Goal: Contribute content

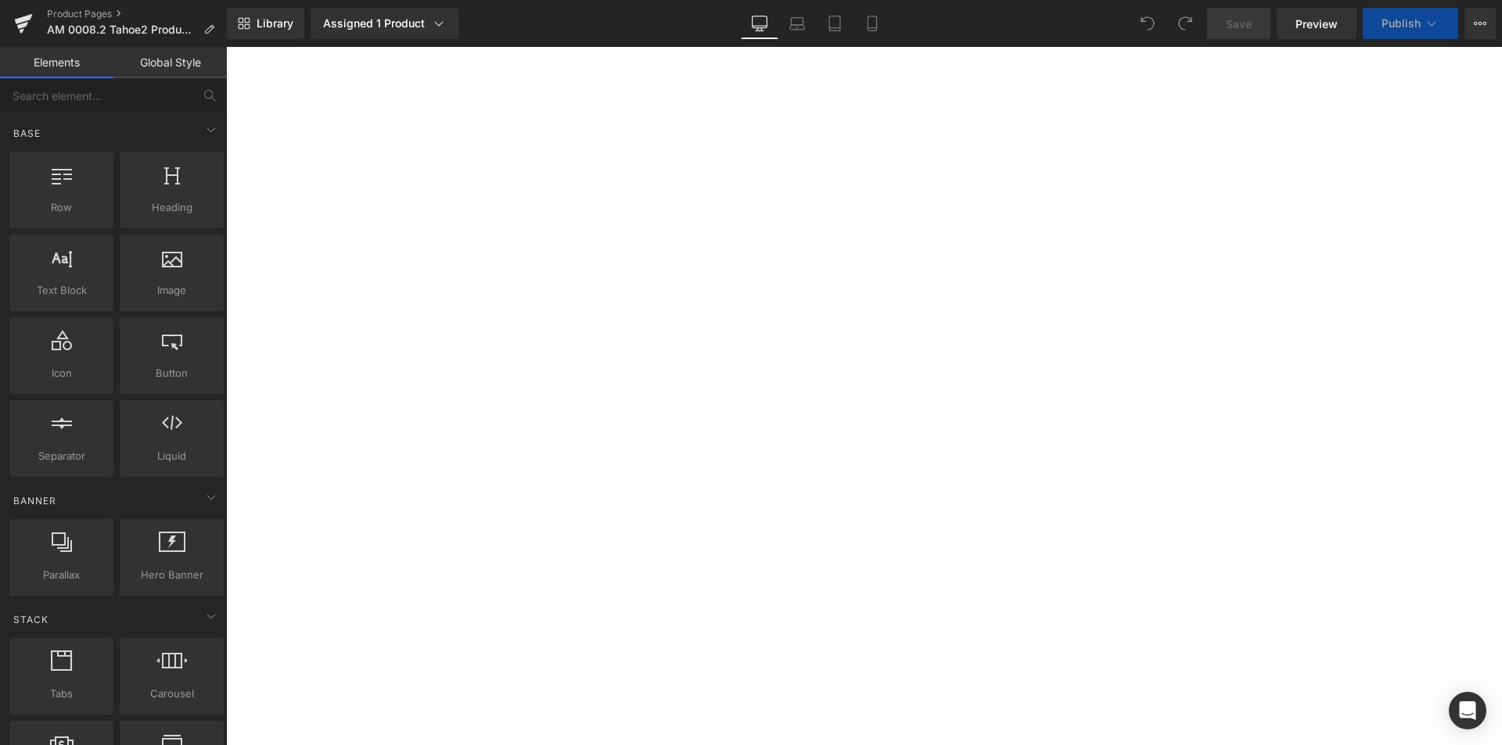
select select "M / L"
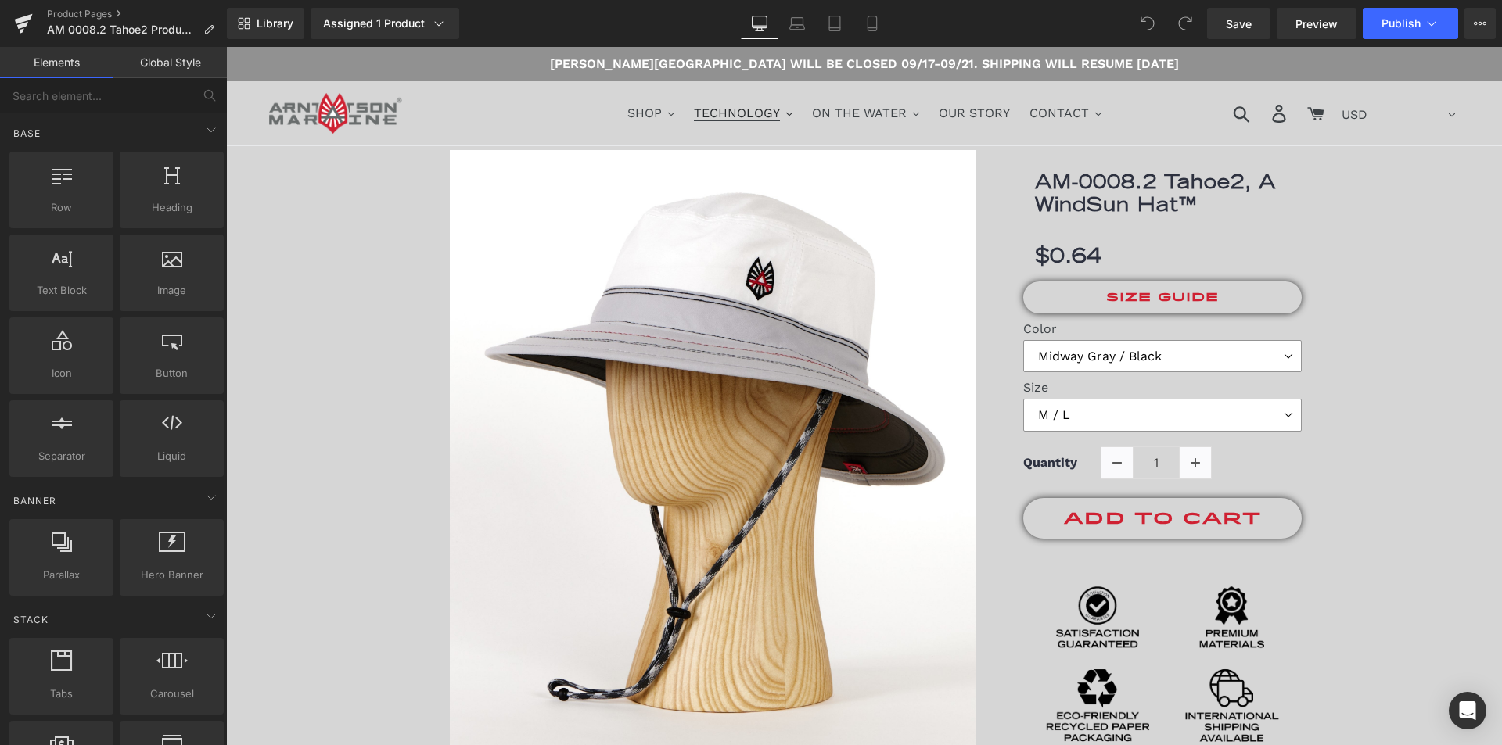
click at [722, 111] on span "TECHNOLOGY" at bounding box center [737, 114] width 86 height 16
click at [639, 107] on span "SHOP" at bounding box center [644, 114] width 34 height 16
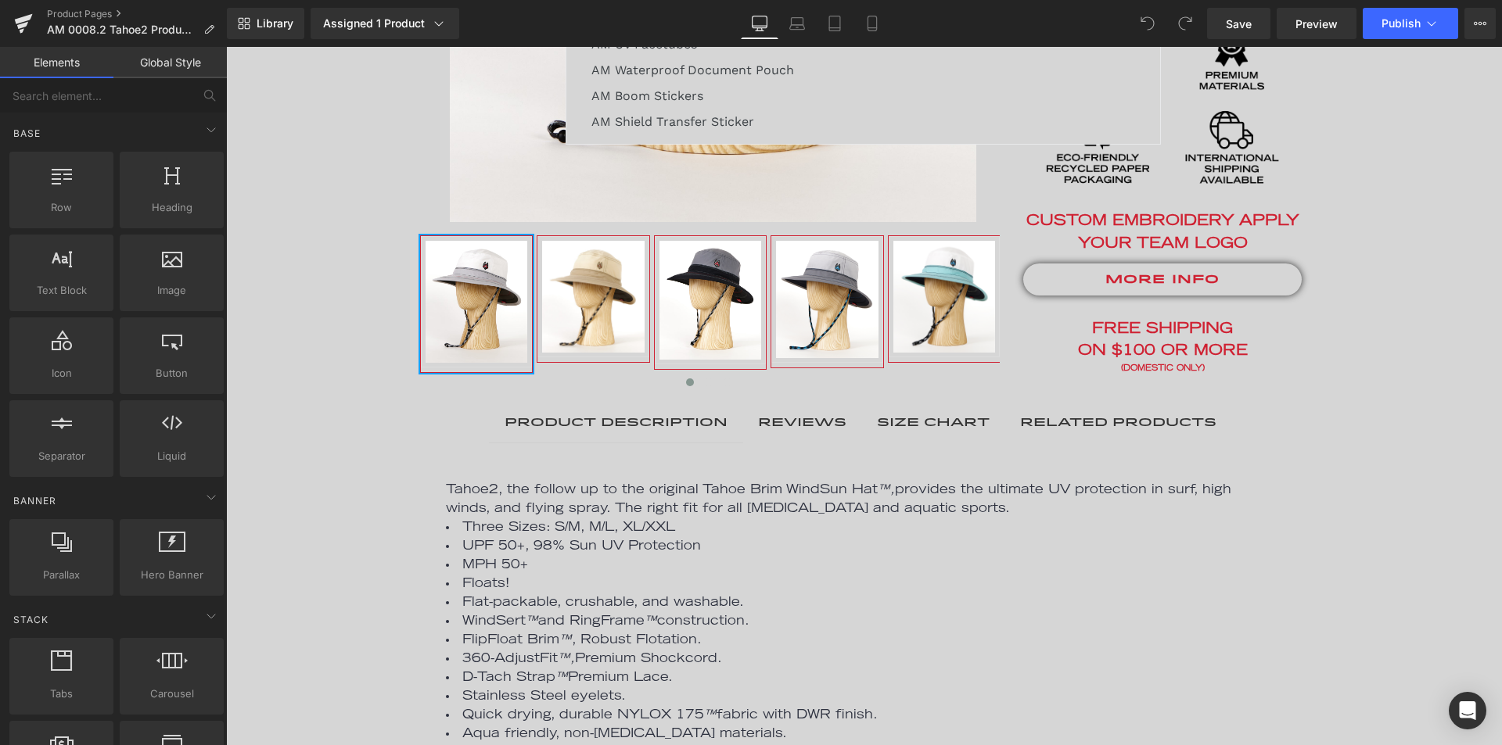
scroll to position [600, 0]
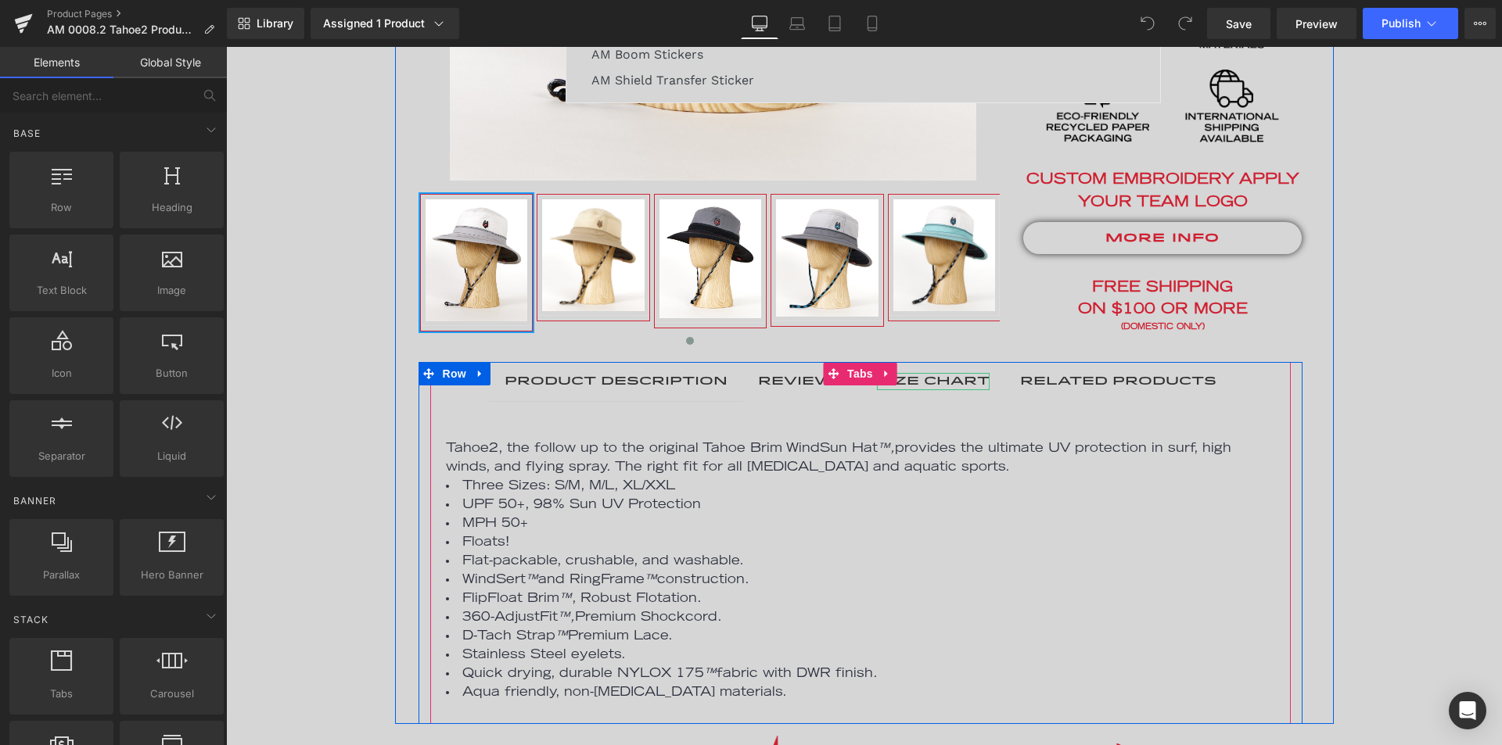
click at [945, 380] on div "SIZE CHART" at bounding box center [933, 381] width 113 height 17
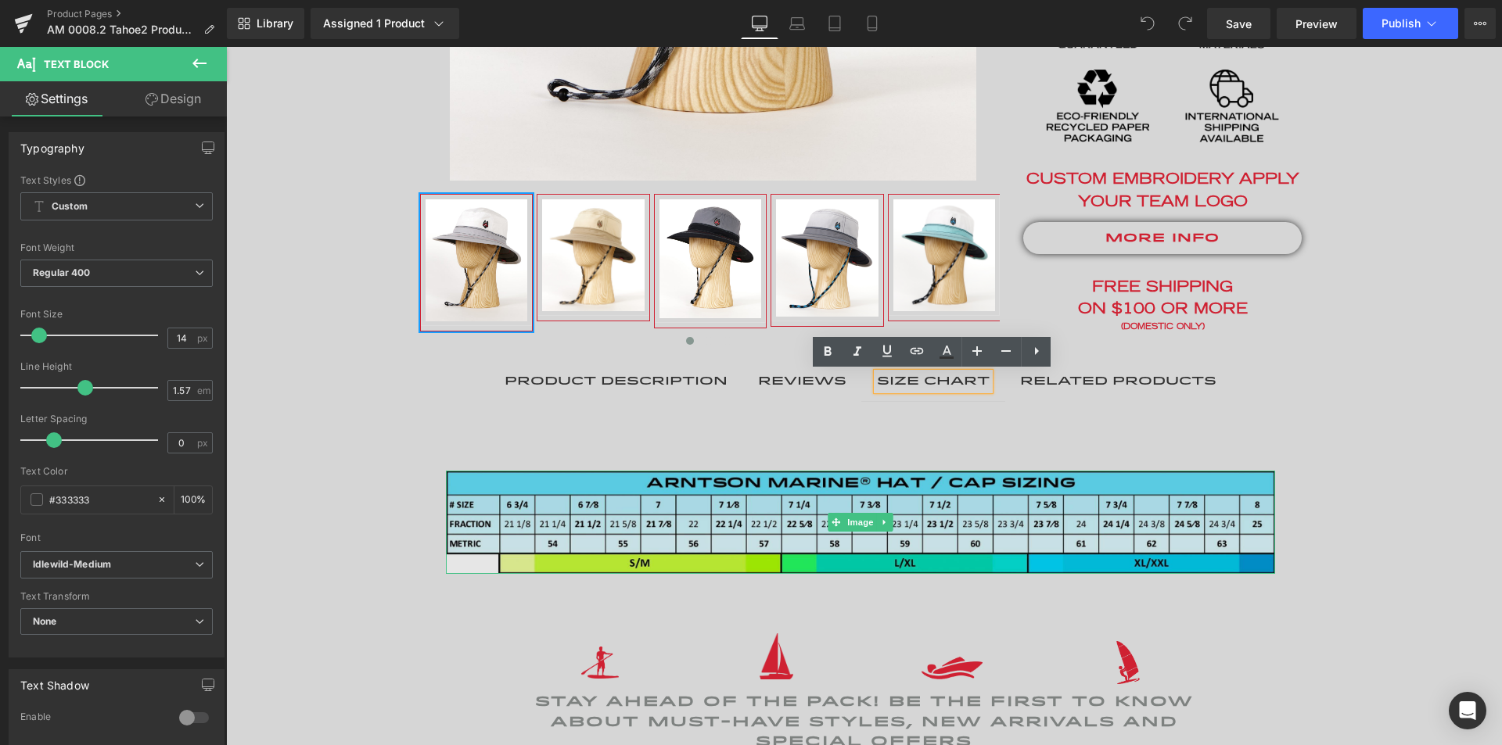
click at [557, 534] on img at bounding box center [860, 522] width 829 height 103
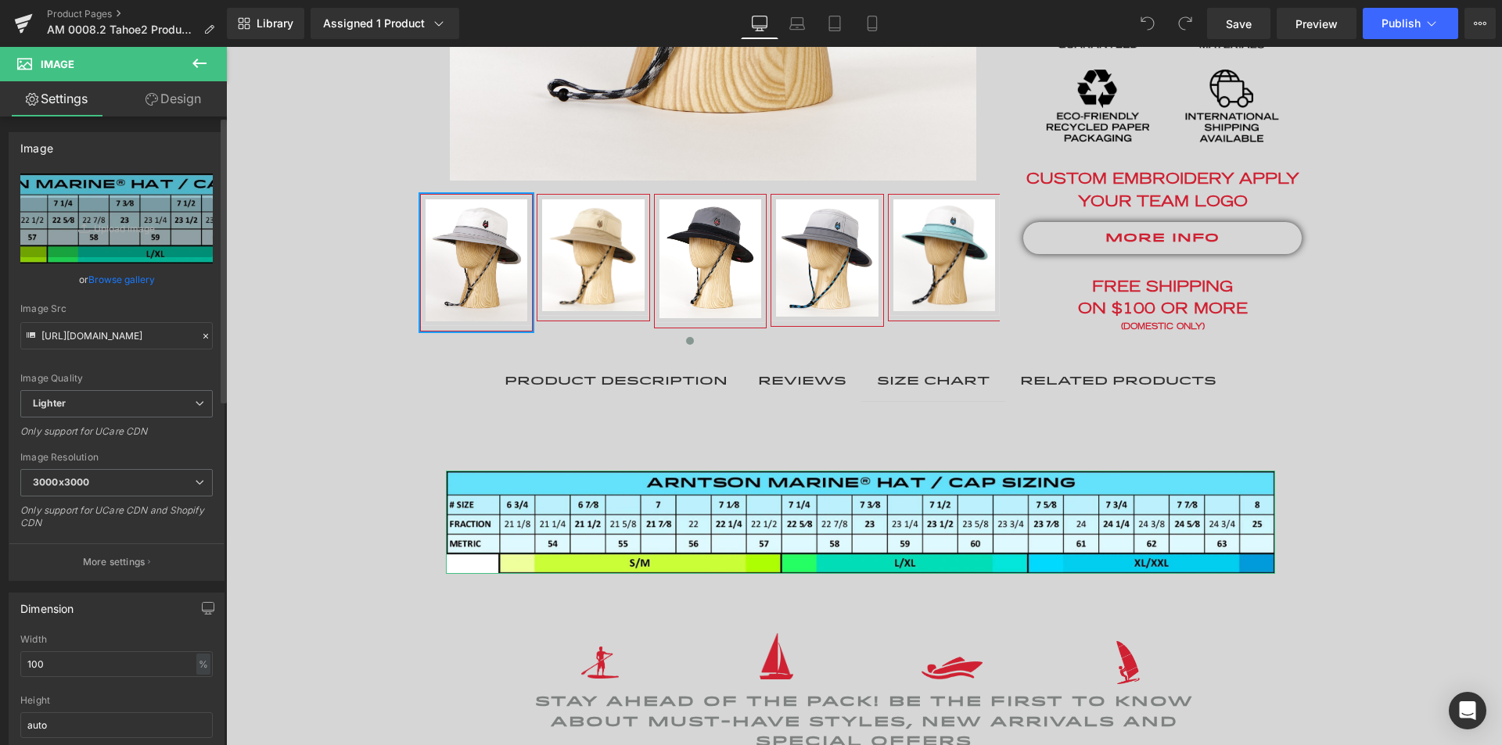
click at [110, 280] on link "Browse gallery" at bounding box center [121, 279] width 66 height 27
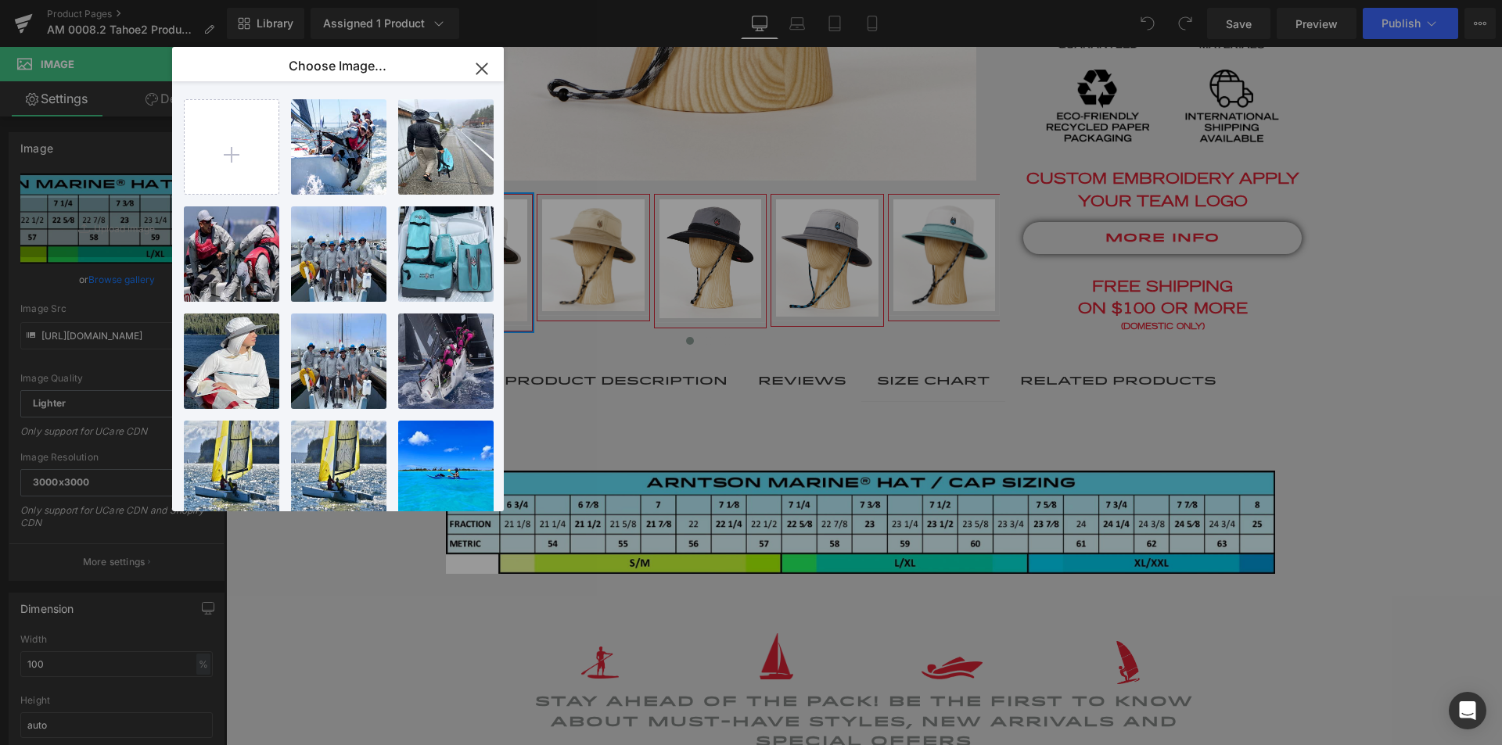
click at [482, 63] on icon "button" at bounding box center [481, 68] width 25 height 25
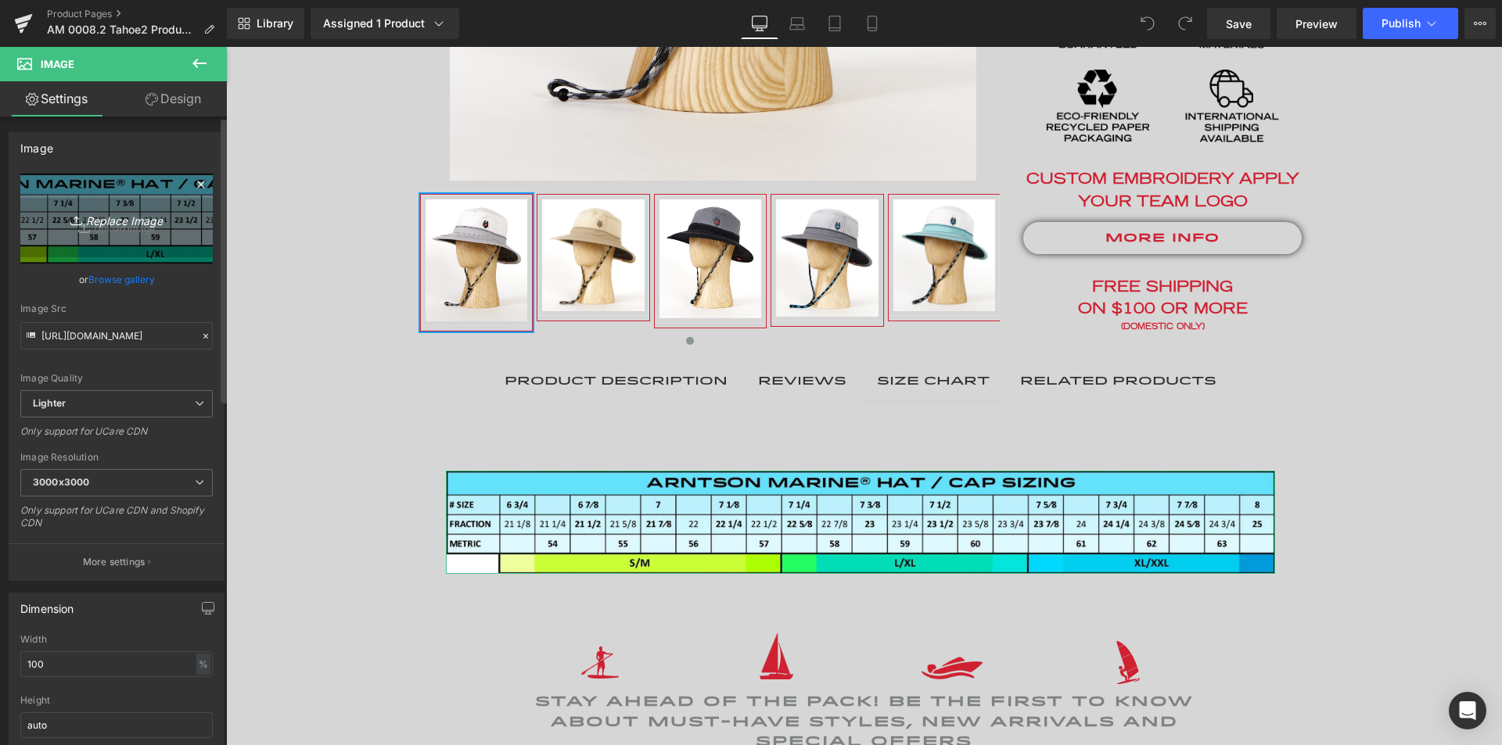
click at [126, 221] on icon "Replace Image" at bounding box center [116, 219] width 125 height 20
type input "C:\fakepath\AM_HatSizingChartGraphic-Aqua_240802c.jpg"
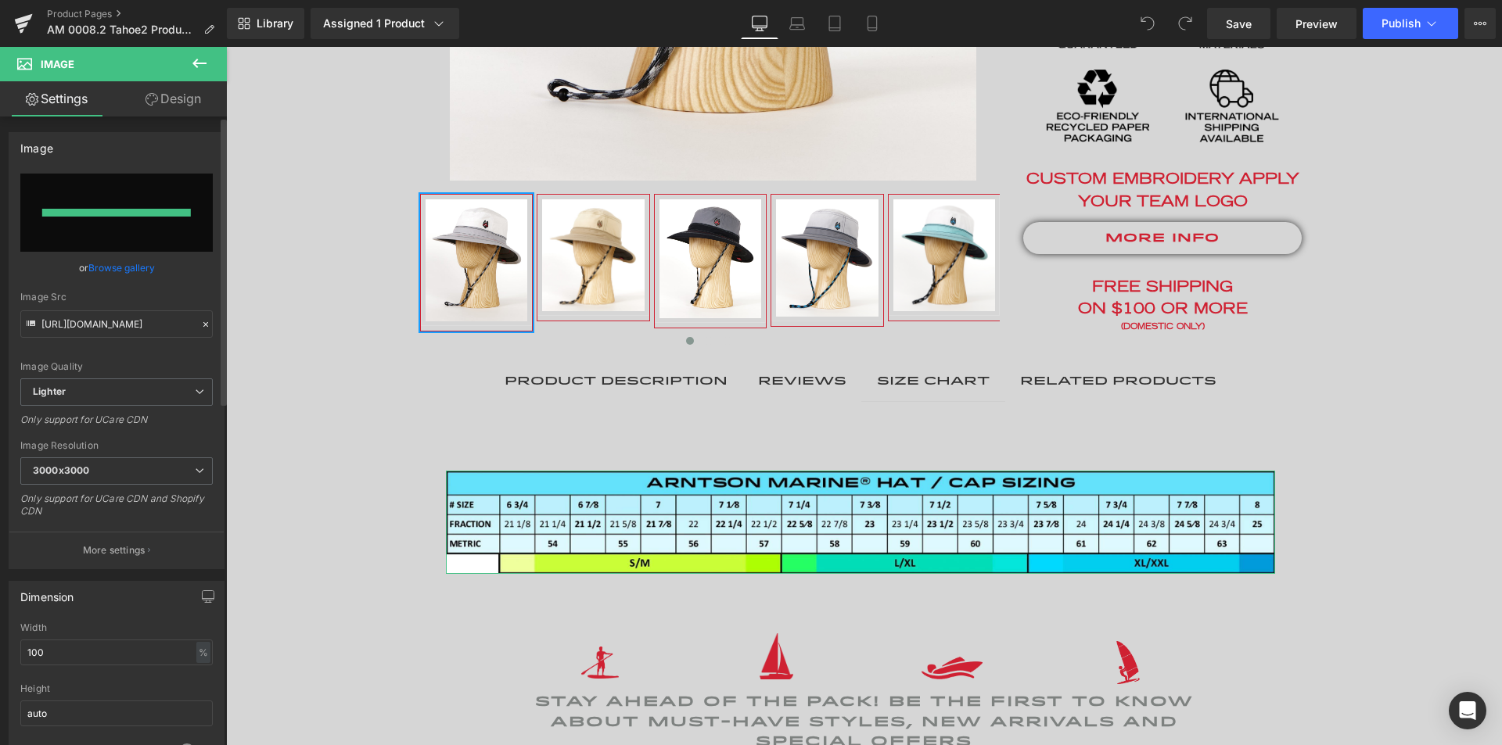
type input "[URL][DOMAIN_NAME]"
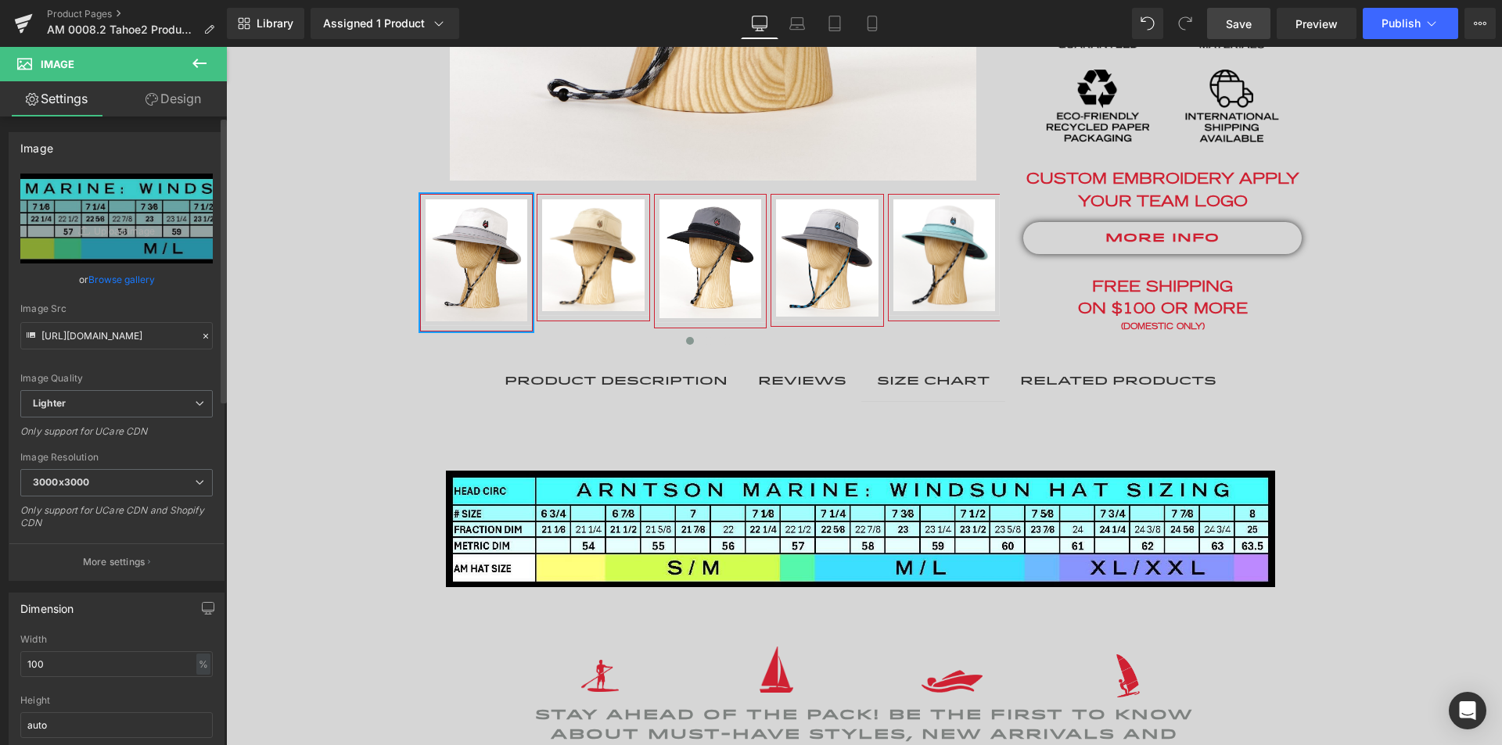
click at [1247, 24] on span "Save" at bounding box center [1239, 24] width 26 height 16
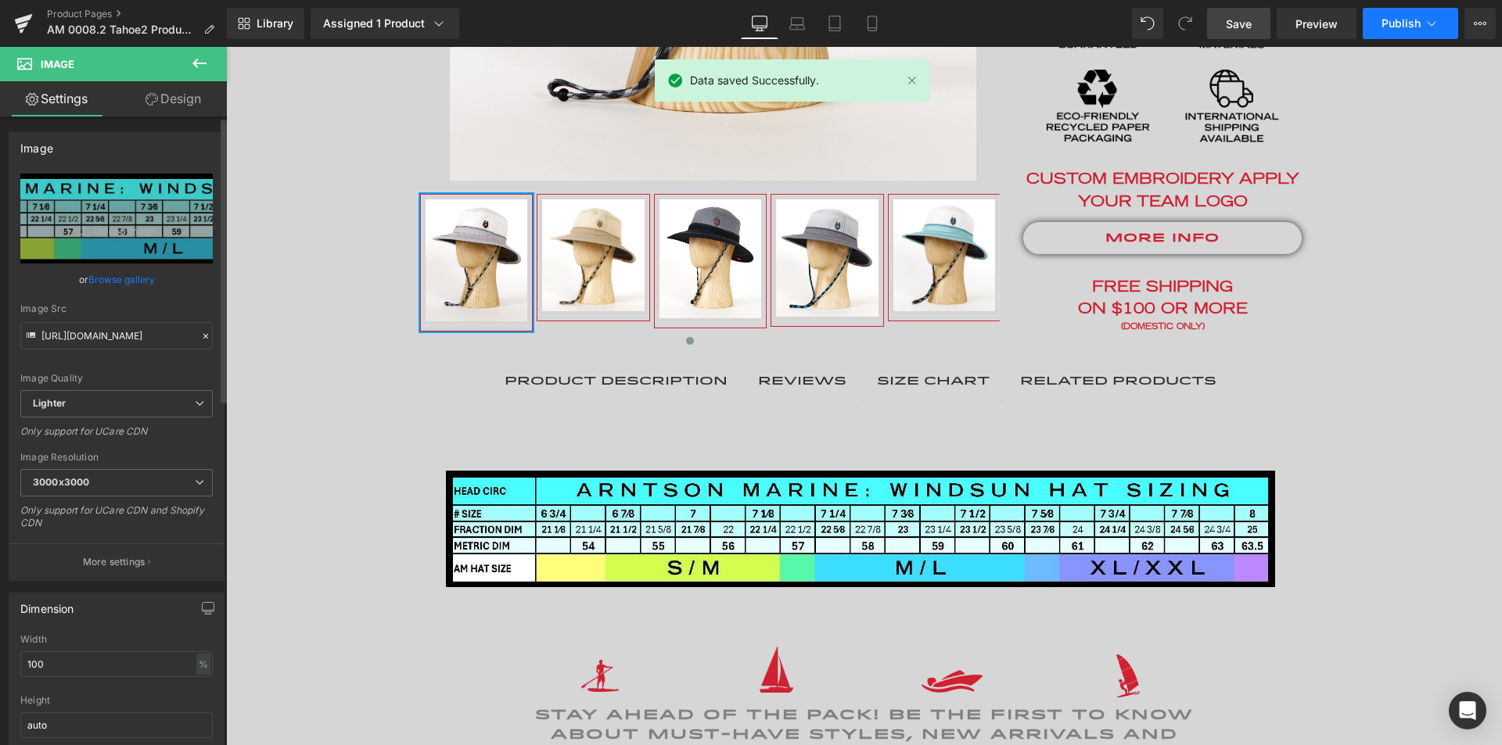
click at [1392, 20] on span "Publish" at bounding box center [1400, 23] width 39 height 13
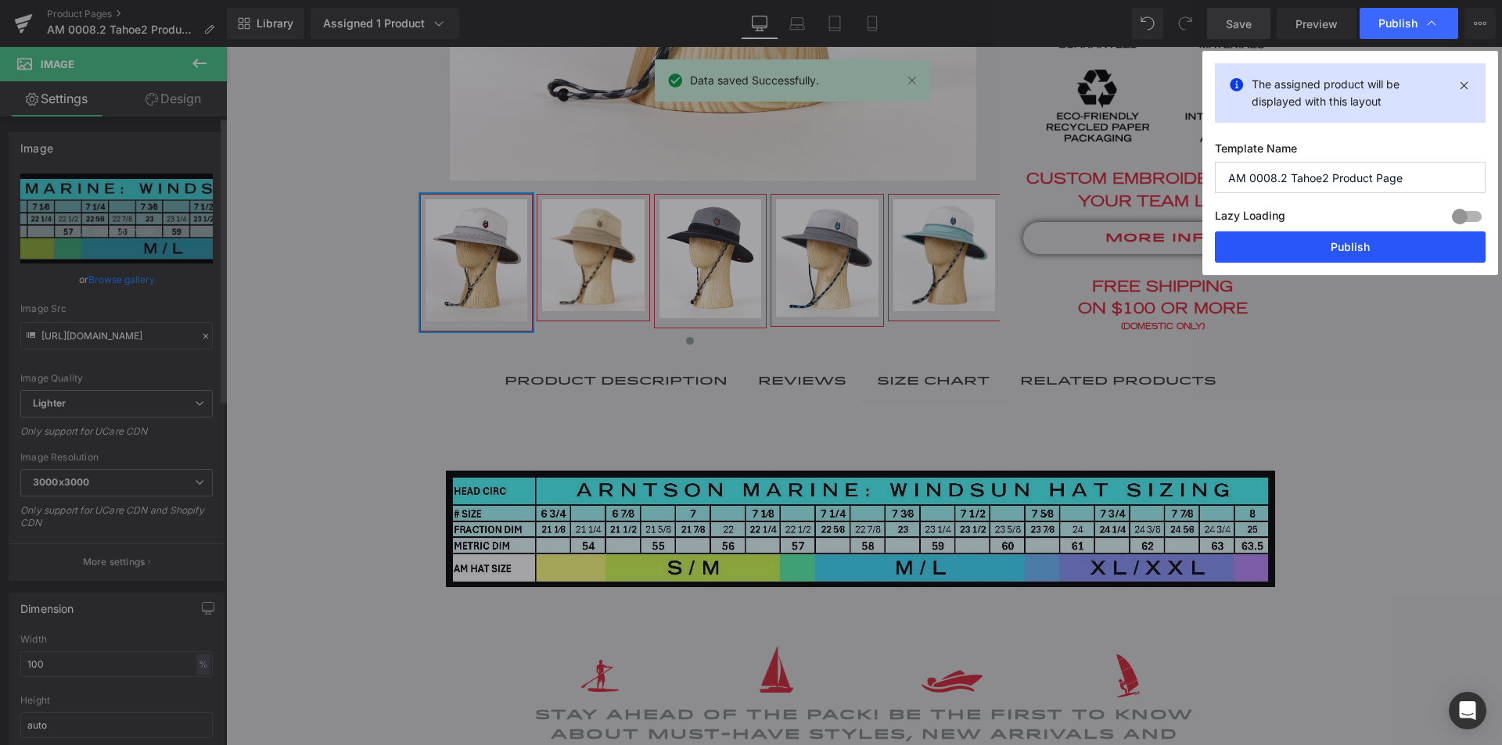
click at [1350, 245] on button "Publish" at bounding box center [1350, 247] width 271 height 31
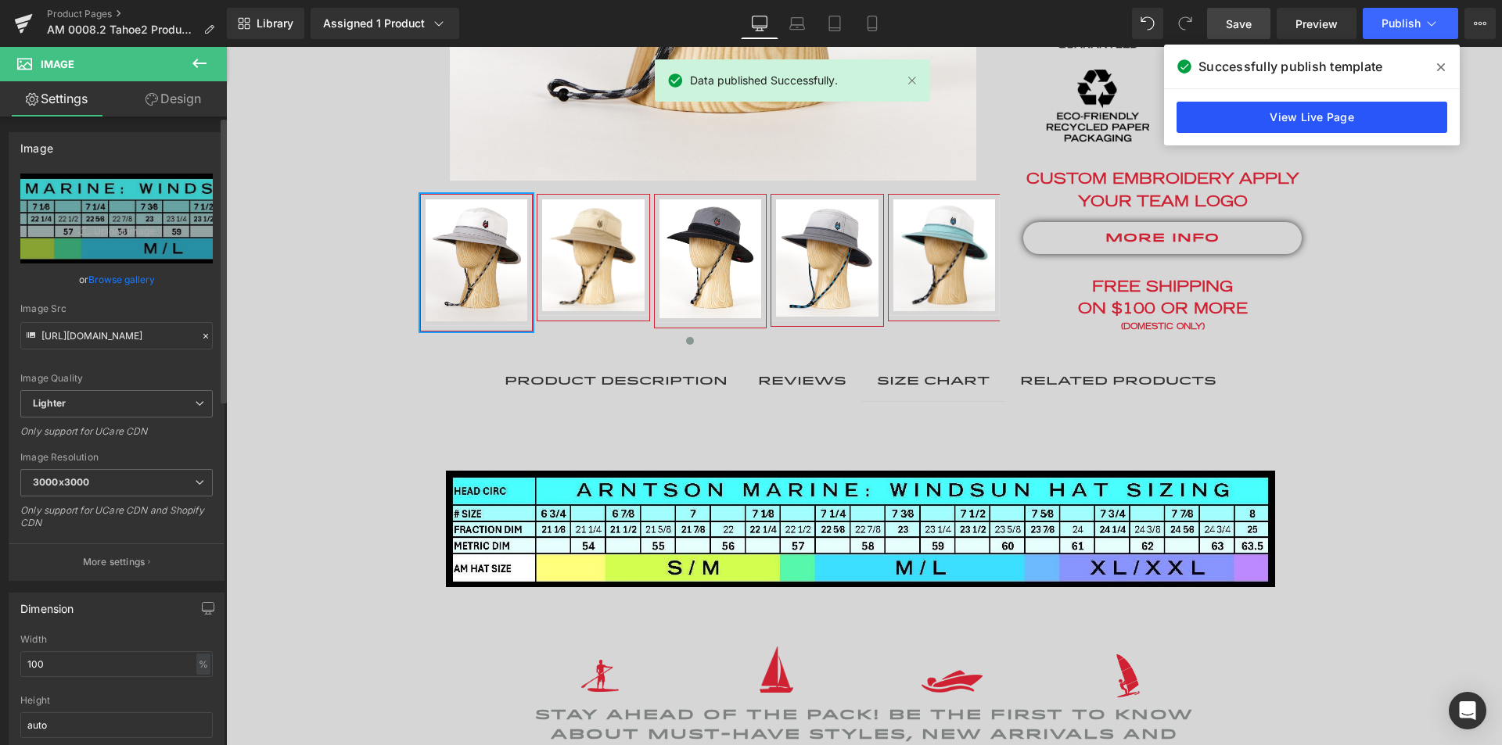
click at [1379, 114] on link "View Live Page" at bounding box center [1312, 117] width 271 height 31
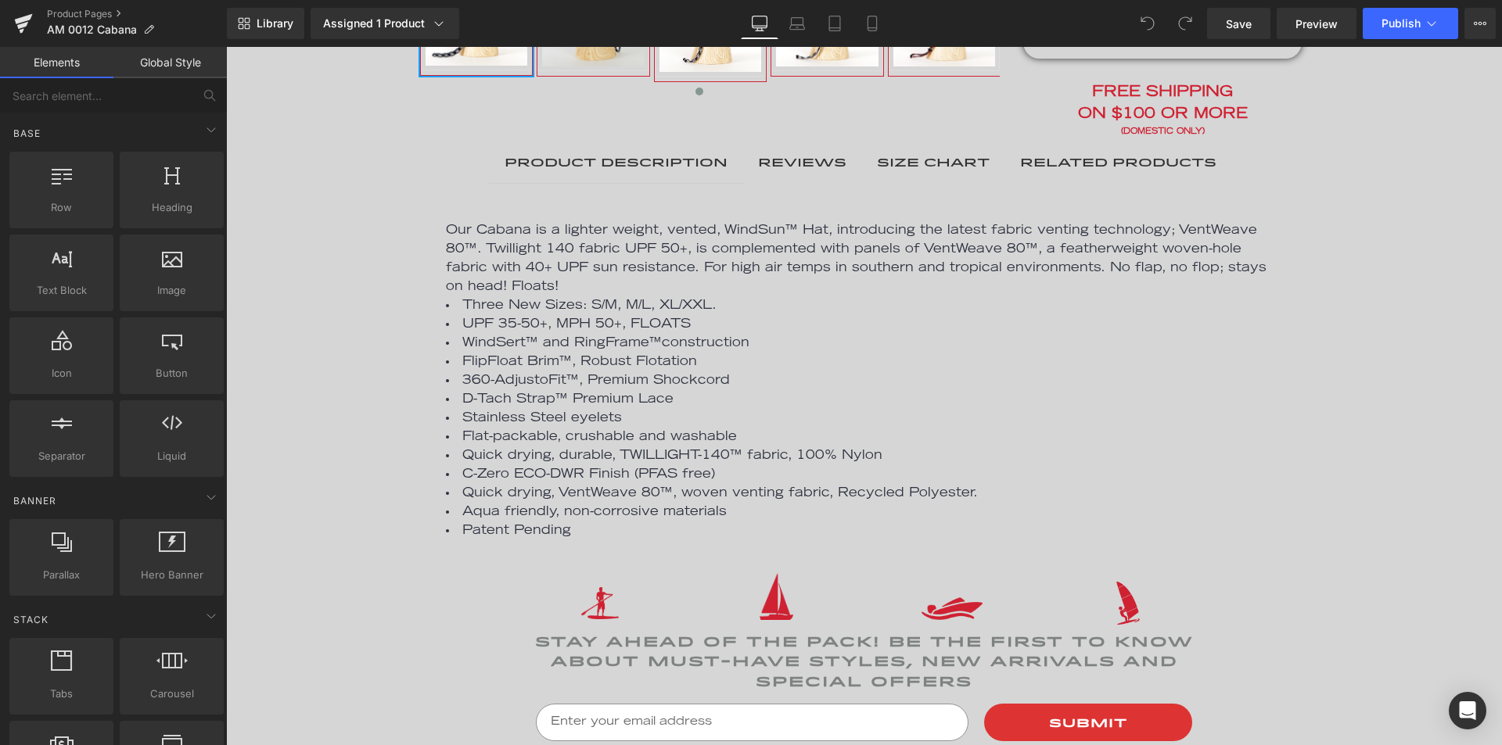
scroll to position [820, 0]
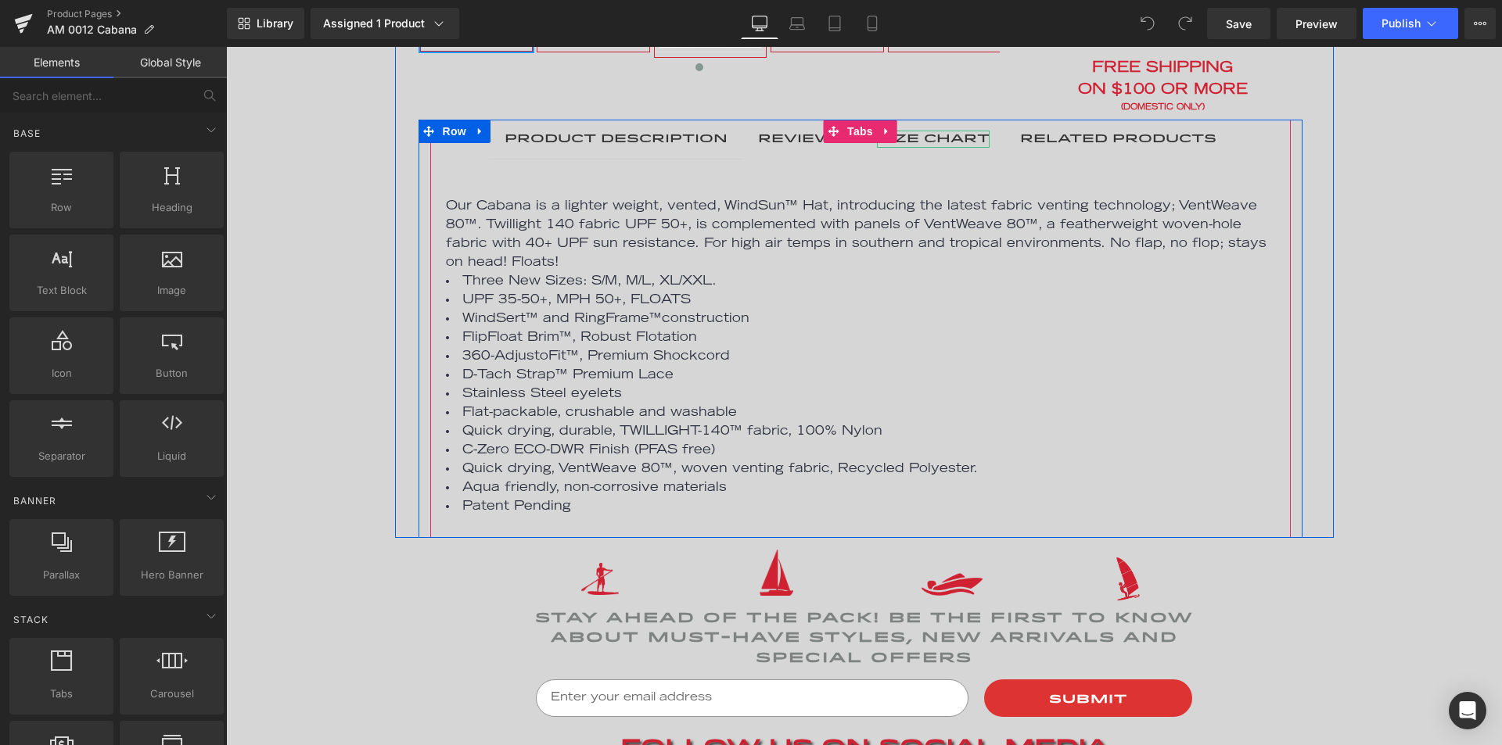
click at [943, 141] on div "SIZE CHART" at bounding box center [933, 139] width 113 height 17
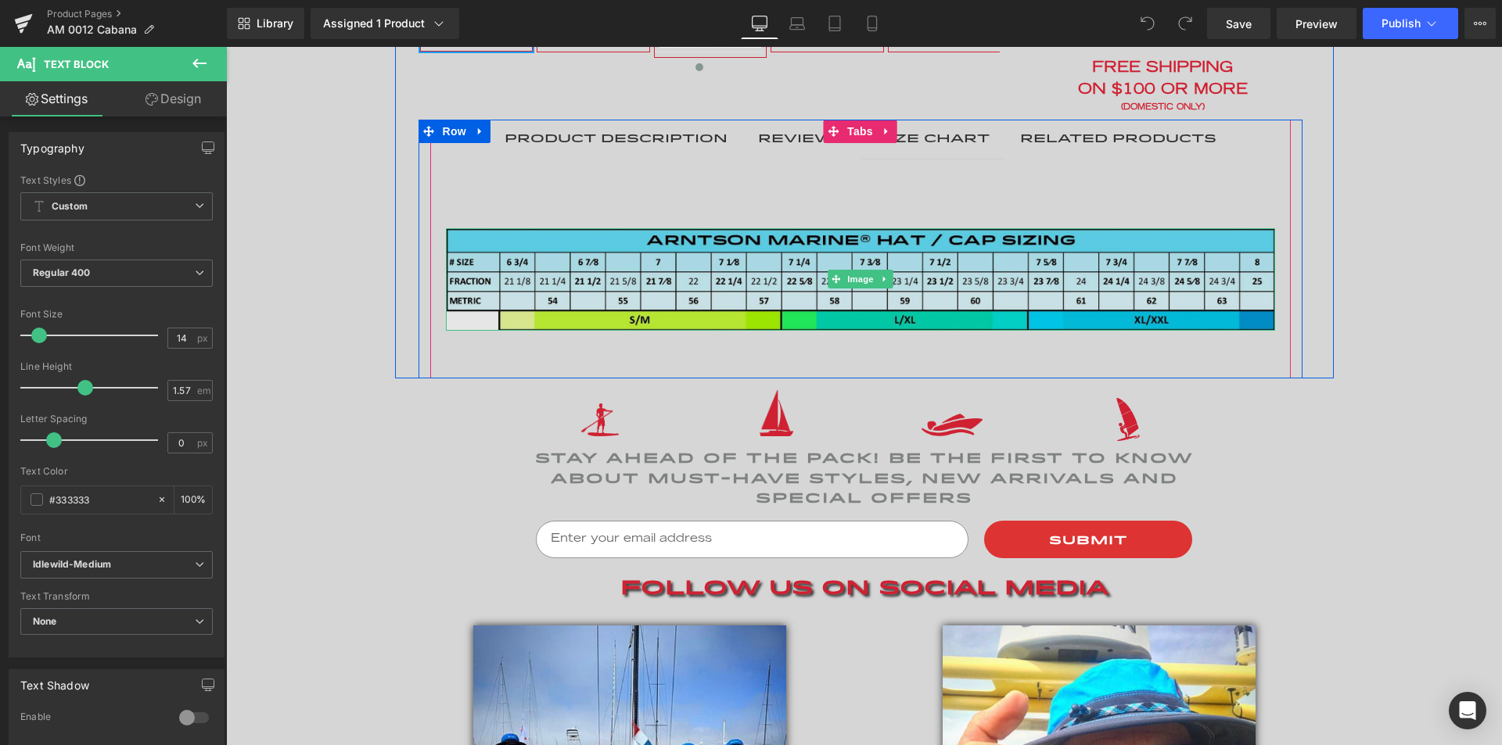
click at [602, 276] on img at bounding box center [860, 279] width 829 height 103
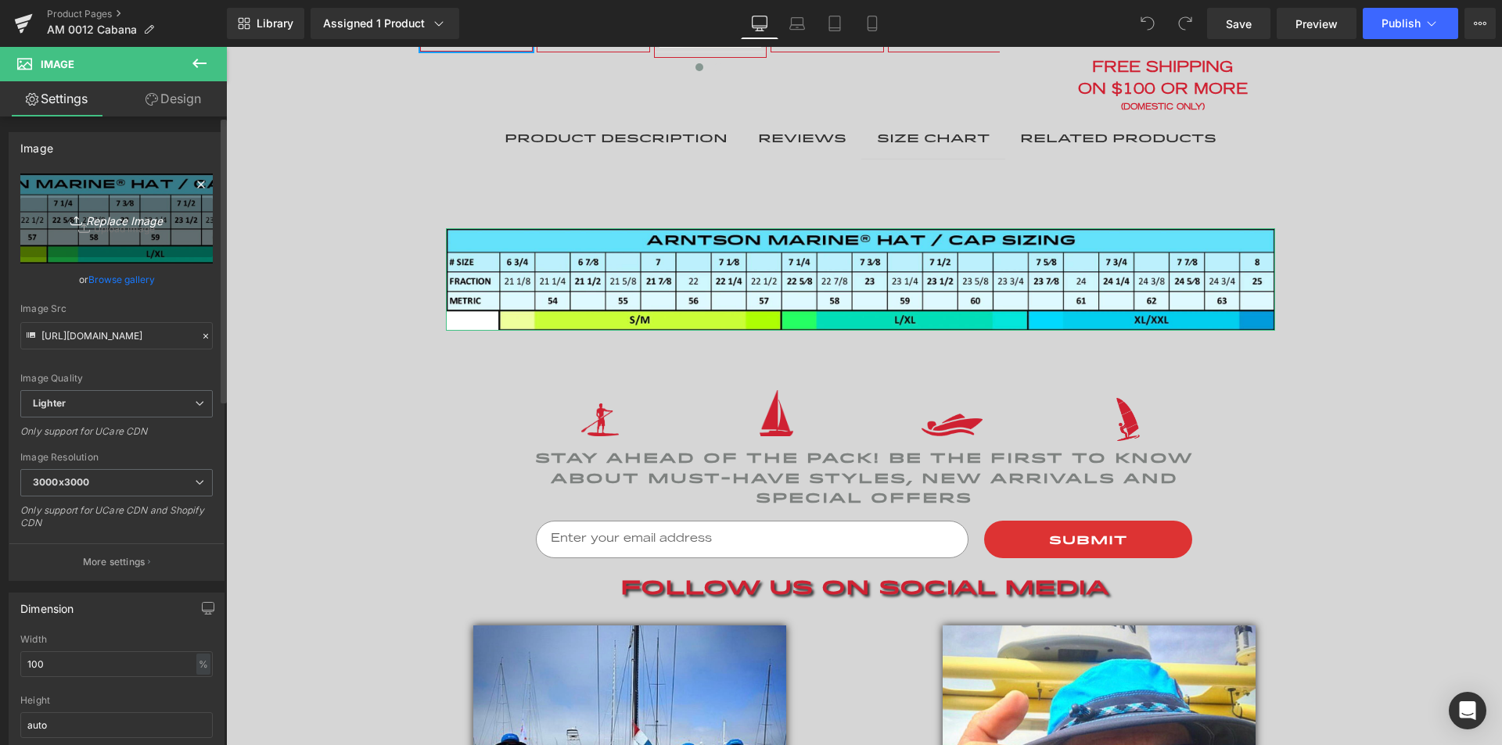
click at [114, 217] on icon "Replace Image" at bounding box center [116, 219] width 125 height 20
type input "C:\fakepath\AM_HatSizingChartGraphic-Aqua_240802c.jpg"
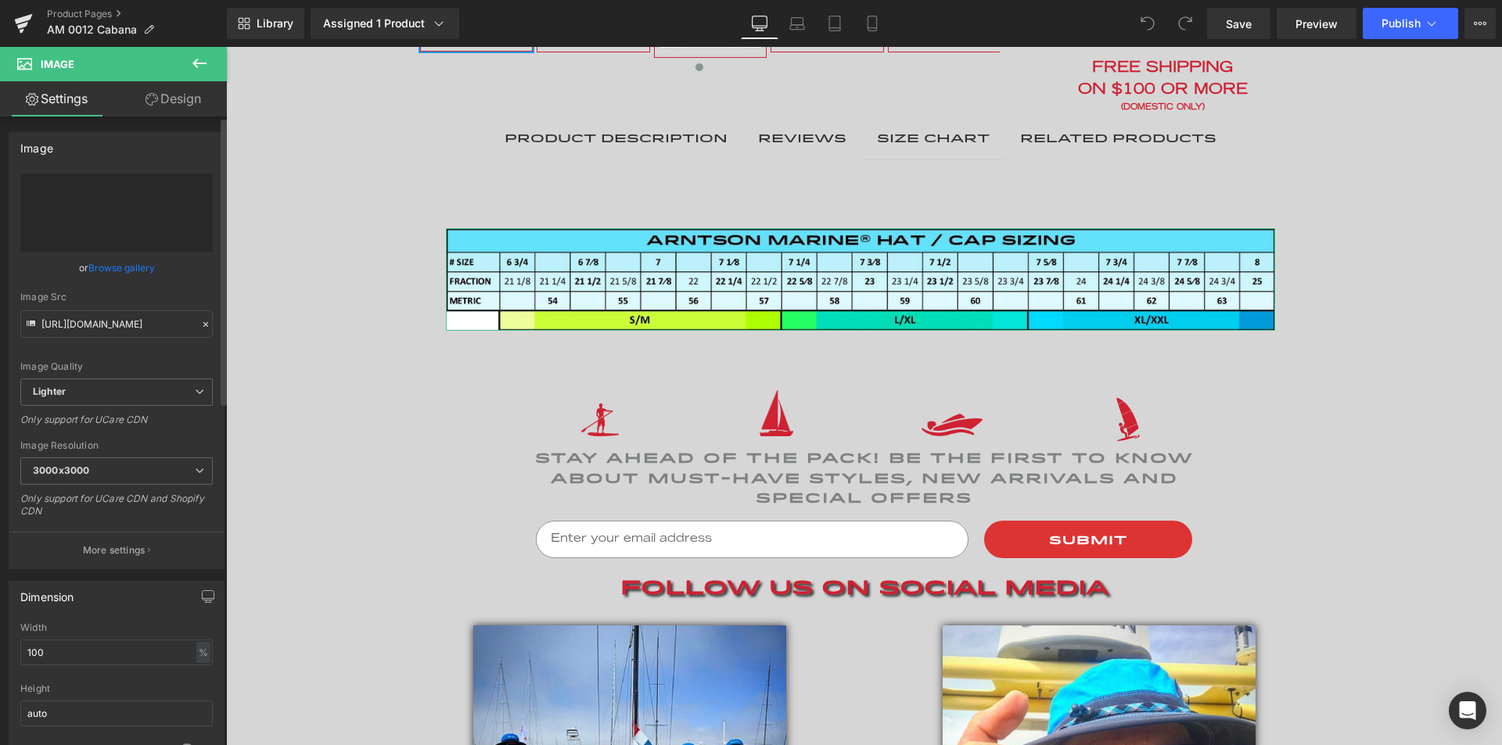
type input "https://ucarecdn.com/64322268-682d-4d14-8ee7-75e20d414035/-/format/auto/-/previ…"
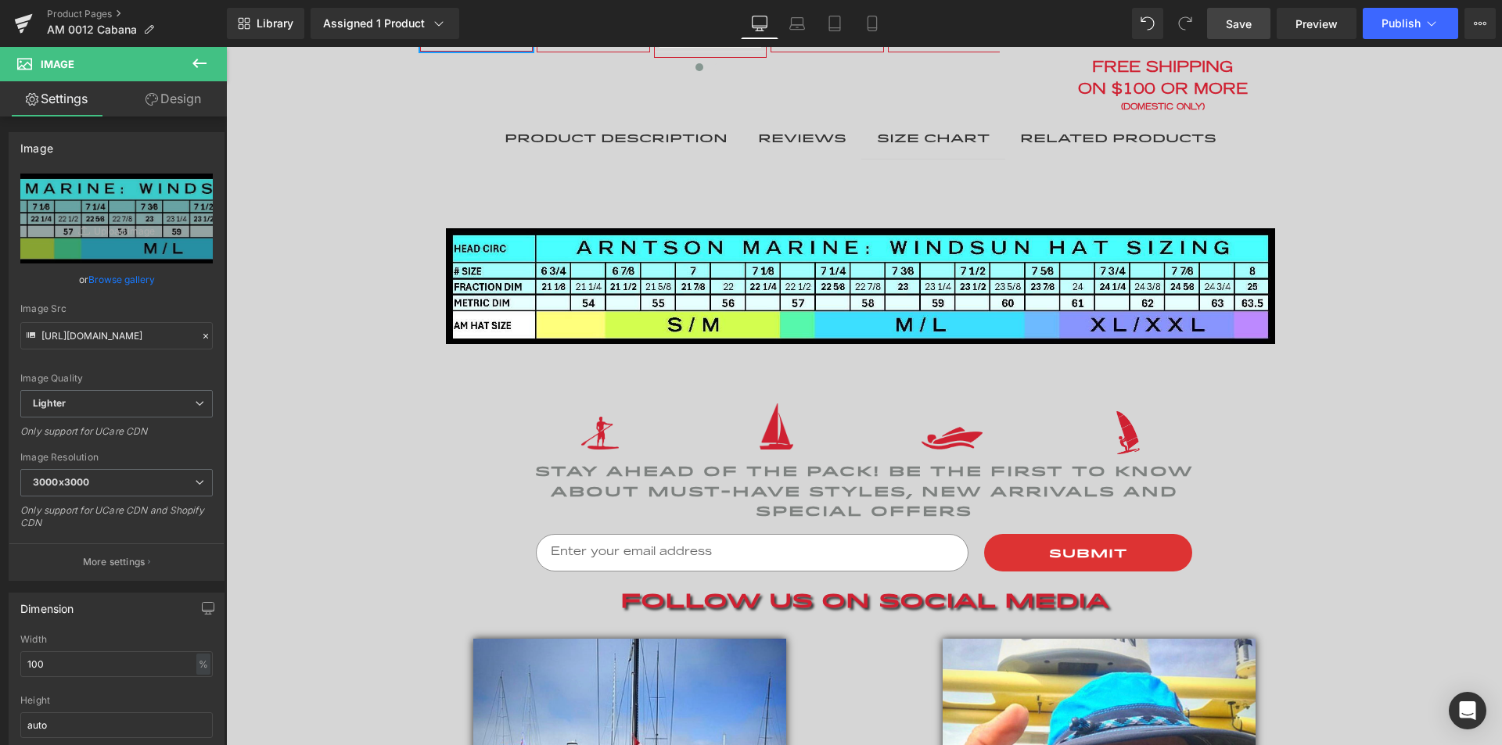
click at [1235, 21] on span "Save" at bounding box center [1239, 24] width 26 height 16
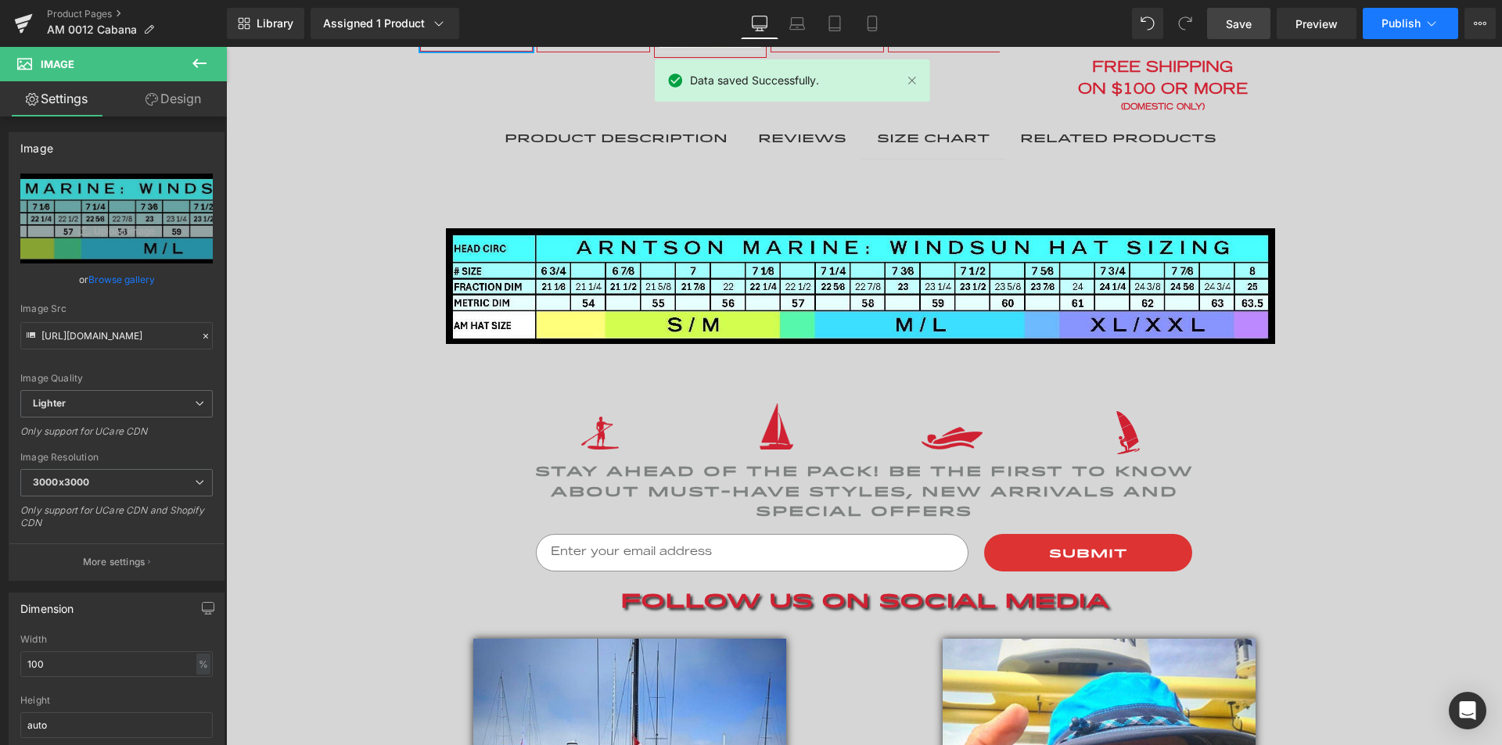
click at [1386, 21] on span "Publish" at bounding box center [1400, 23] width 39 height 13
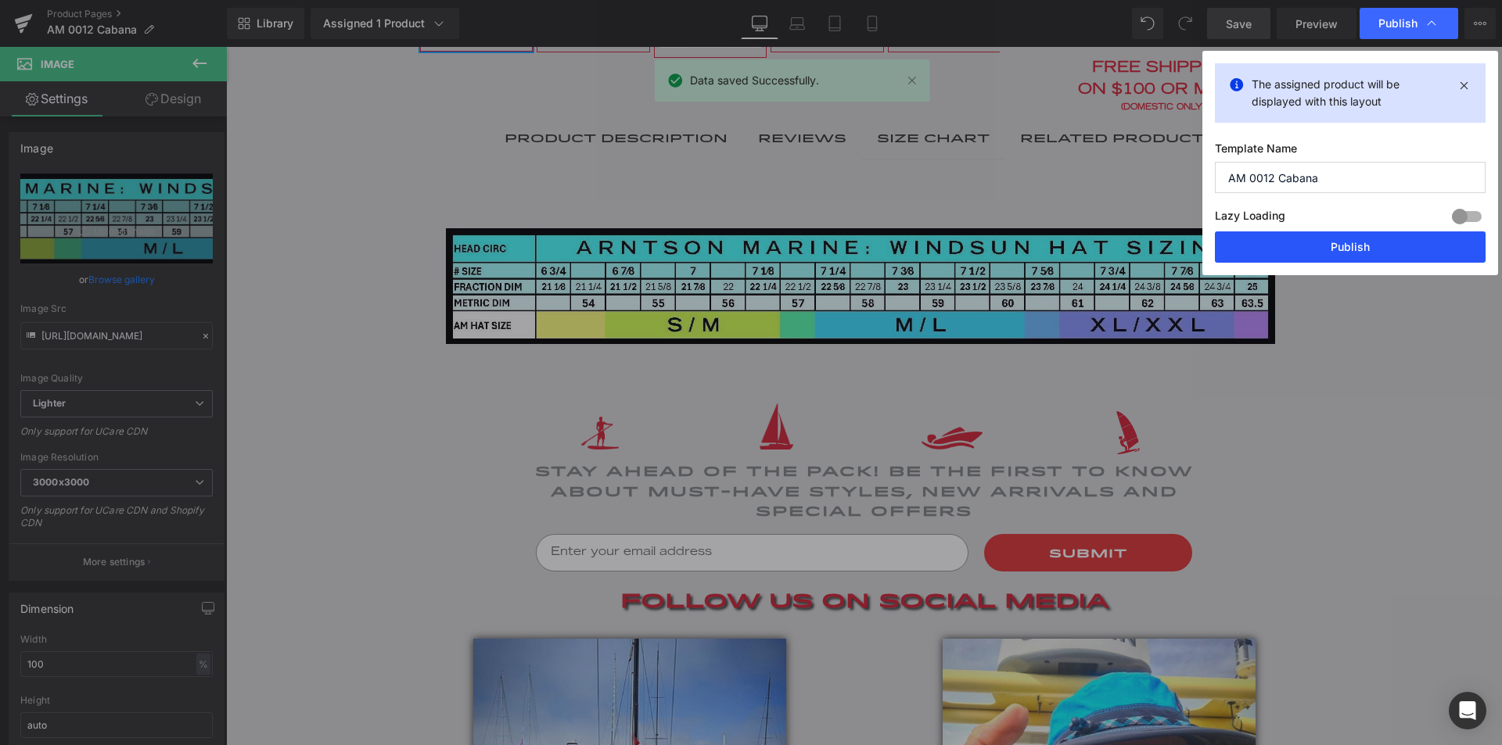
drag, startPoint x: 1356, startPoint y: 236, endPoint x: 196, endPoint y: 3, distance: 1183.3
click at [1356, 236] on button "Publish" at bounding box center [1350, 247] width 271 height 31
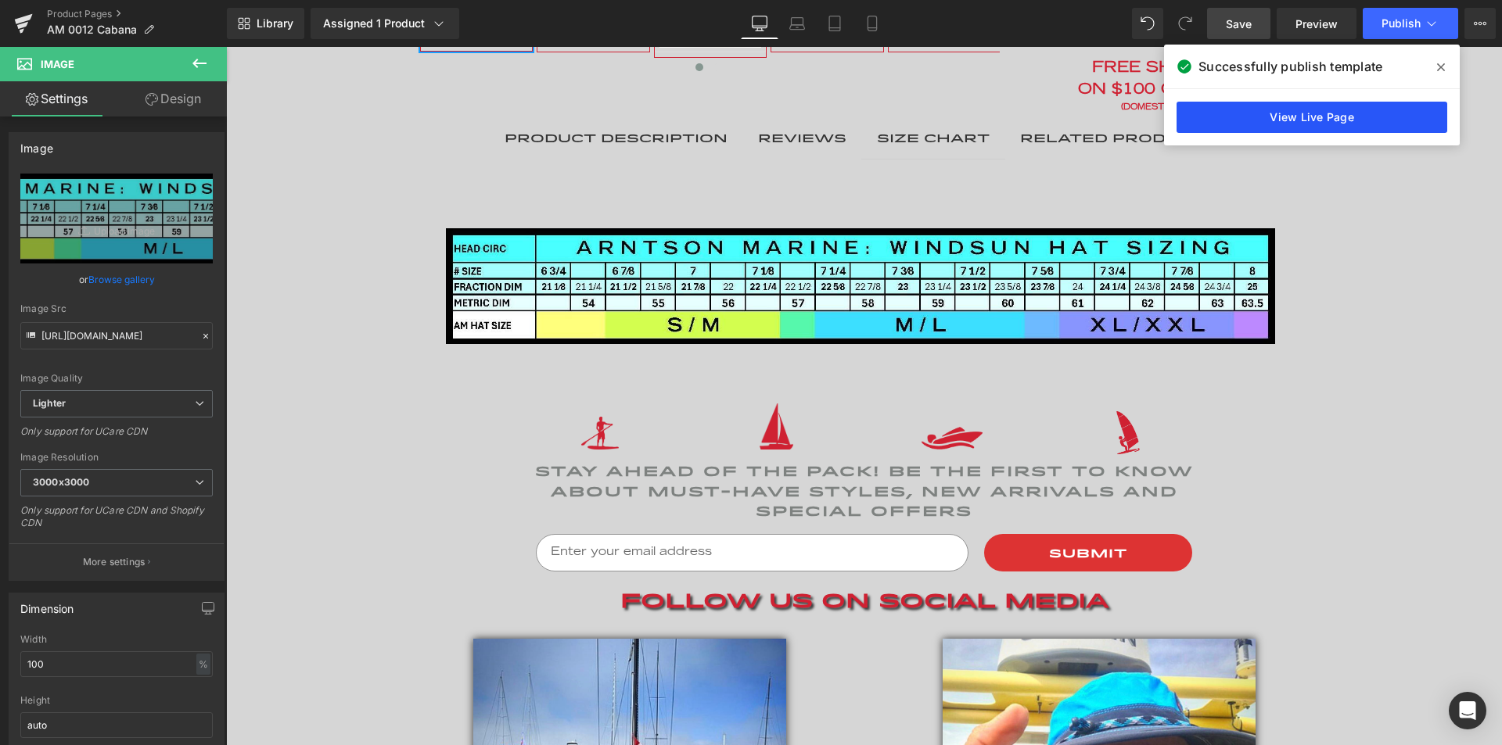
click at [1349, 110] on link "View Live Page" at bounding box center [1312, 117] width 271 height 31
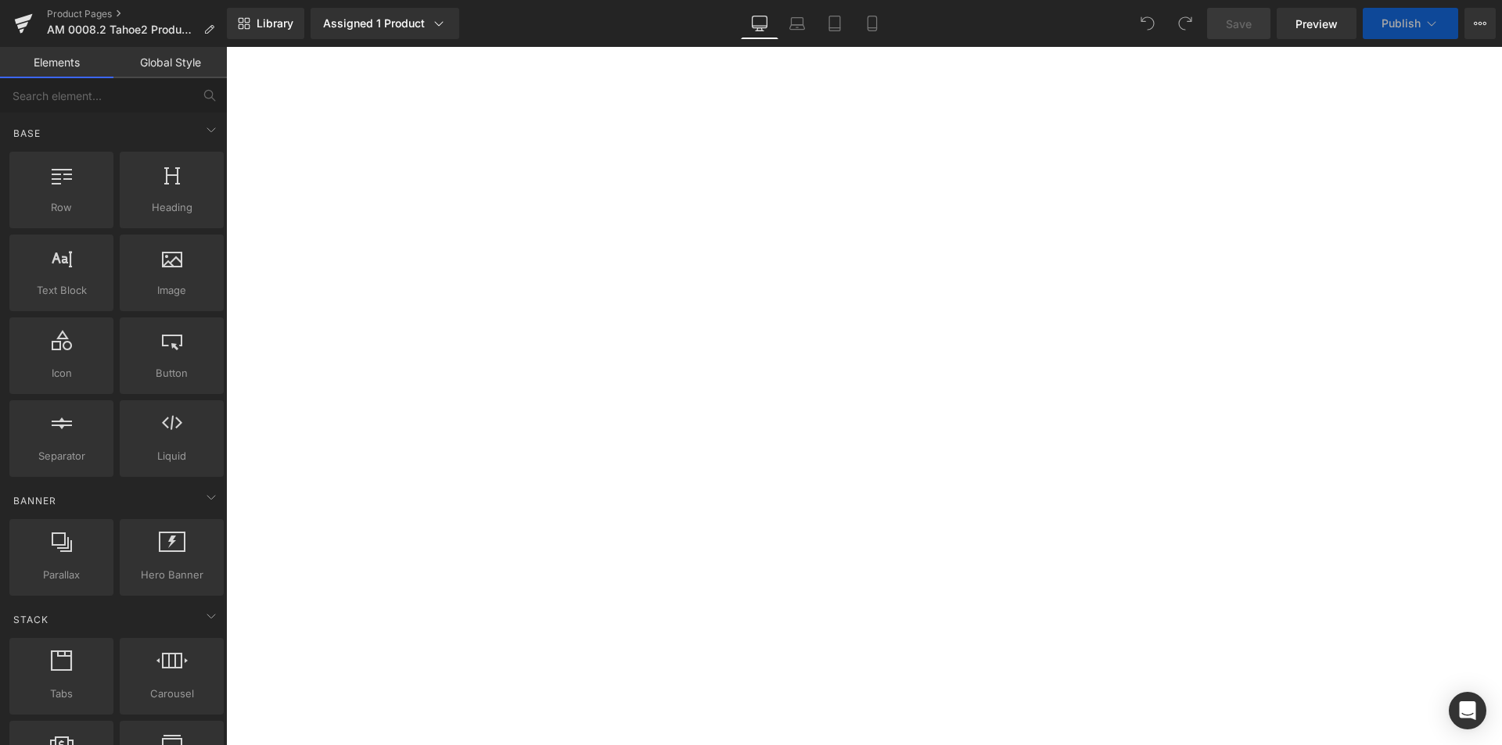
select select "M / L"
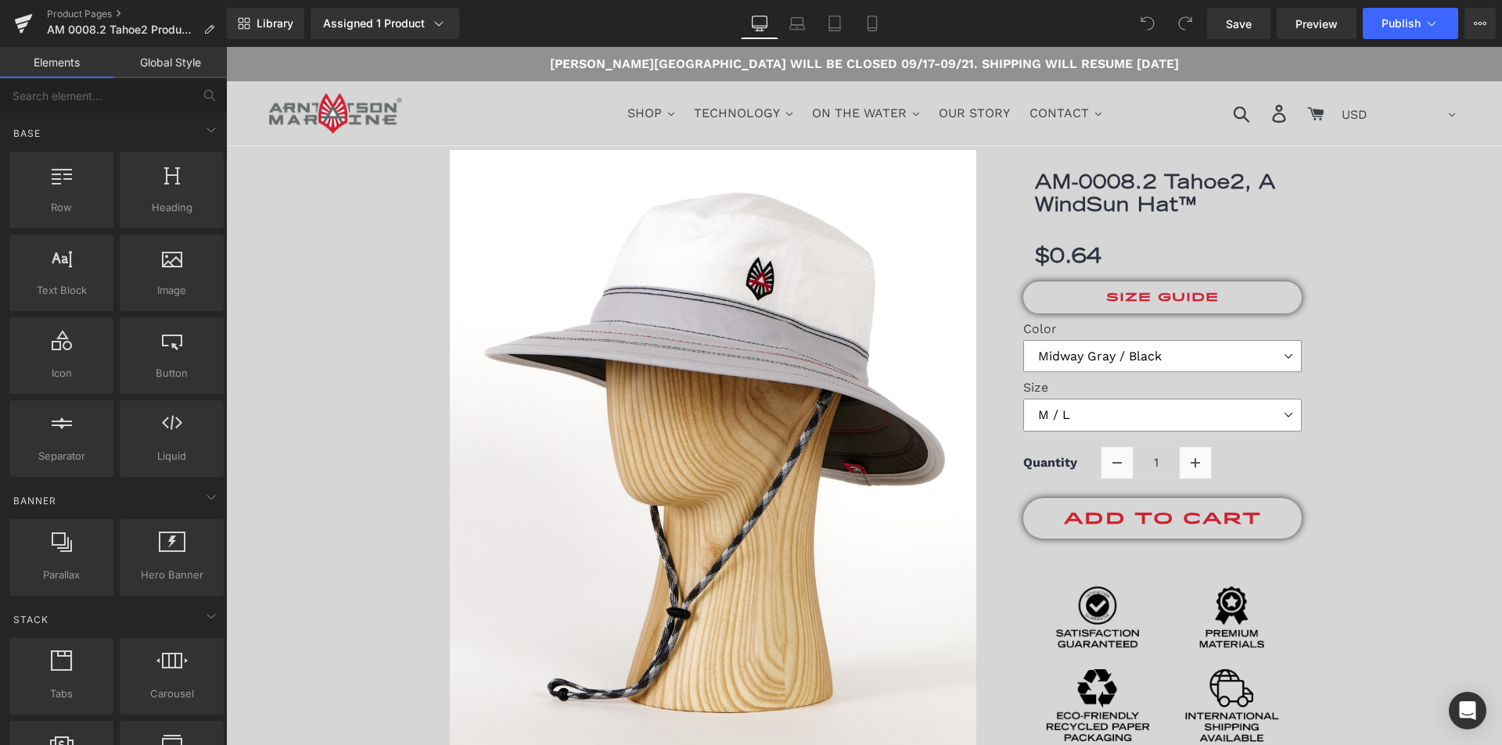
drag, startPoint x: 226, startPoint y: 47, endPoint x: 1501, endPoint y: 302, distance: 1300.3
